Goal: Information Seeking & Learning: Find specific fact

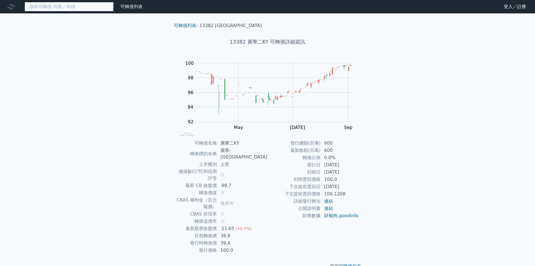
click at [70, 6] on input at bounding box center [69, 6] width 89 height 9
click at [104, 7] on input at bounding box center [69, 6] width 89 height 9
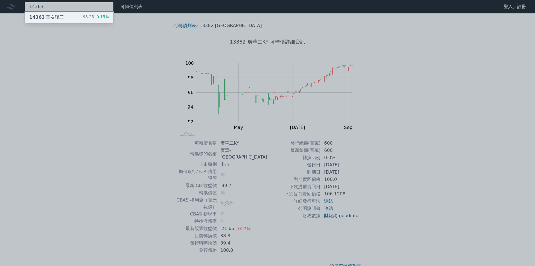
type input "14363"
click at [94, 15] on div "98.25 -0.15%" at bounding box center [96, 17] width 26 height 7
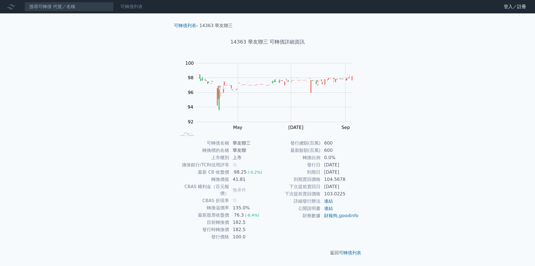
click at [124, 6] on link "可轉債列表" at bounding box center [131, 6] width 22 height 5
